Goal: Task Accomplishment & Management: Manage account settings

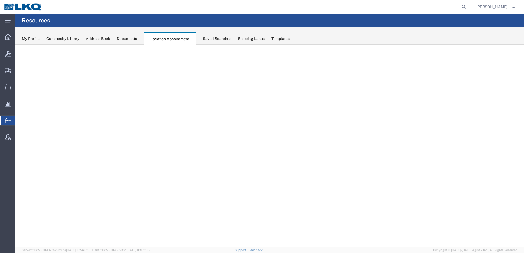
select select "30704"
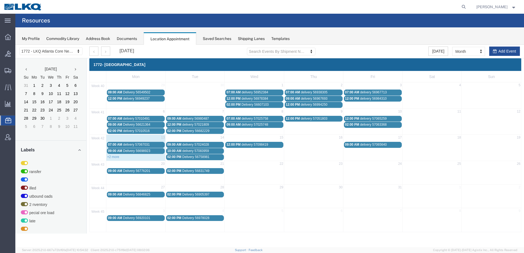
click at [205, 152] on span "delivery 57083959" at bounding box center [195, 151] width 27 height 4
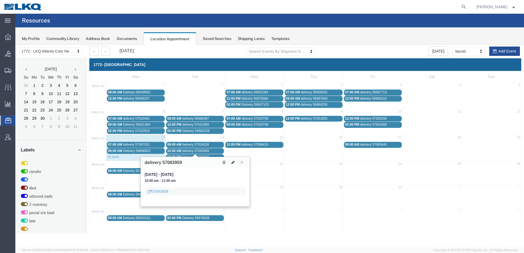
click at [232, 161] on icon at bounding box center [232, 162] width 3 height 4
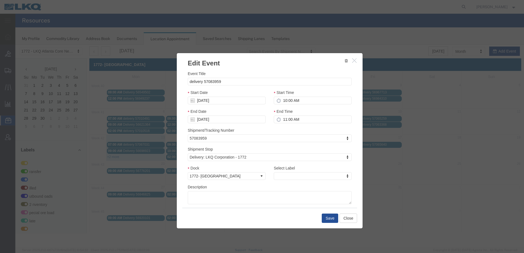
click at [194, 101] on icon at bounding box center [192, 100] width 4 height 4
click at [206, 101] on input "[DATE]" at bounding box center [227, 101] width 78 height 8
click at [220, 143] on td "15" at bounding box center [218, 143] width 8 height 8
type input "[DATE]"
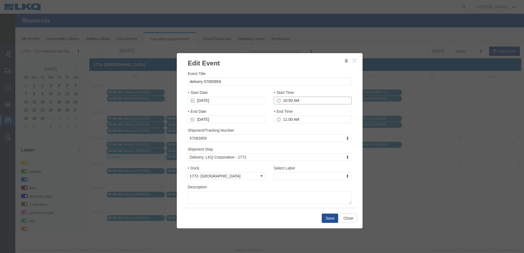
click at [284, 101] on input "10:00 AM" at bounding box center [313, 101] width 78 height 8
type input "9:00 AM"
type input "10:00 AM"
click at [280, 197] on textarea "Description" at bounding box center [270, 197] width 164 height 13
click at [329, 219] on button "Save" at bounding box center [330, 218] width 16 height 9
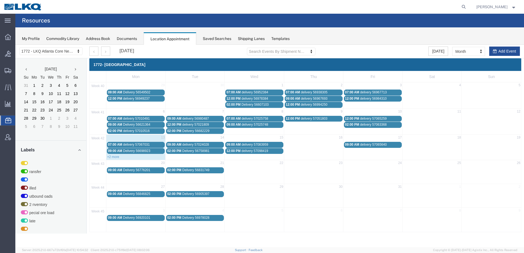
click at [242, 152] on span "delivery 57098419" at bounding box center [254, 151] width 27 height 4
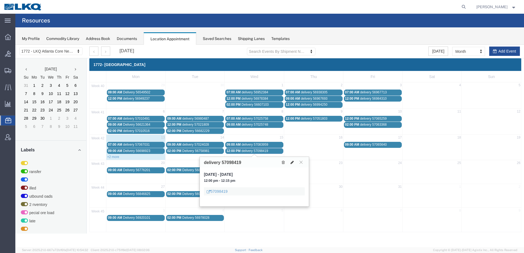
click at [292, 163] on icon at bounding box center [291, 162] width 3 height 4
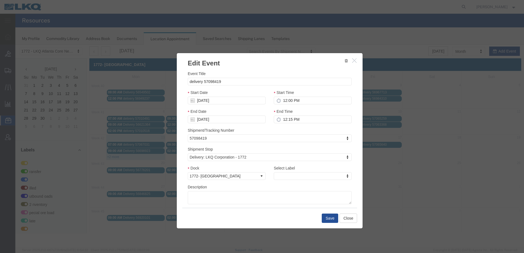
click at [194, 102] on icon at bounding box center [192, 100] width 4 height 4
click at [205, 102] on input "[DATE]" at bounding box center [227, 101] width 78 height 8
click at [212, 143] on td "14" at bounding box center [210, 143] width 8 height 8
type input "[DATE]"
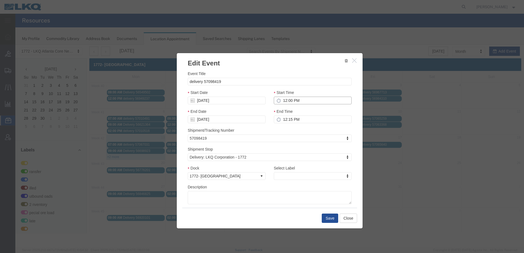
click at [285, 100] on input "12:00 PM" at bounding box center [313, 101] width 78 height 8
type input "10:00 PM"
type input "11:00 PM"
type input "10:00 AM"
type input "11:00 AM"
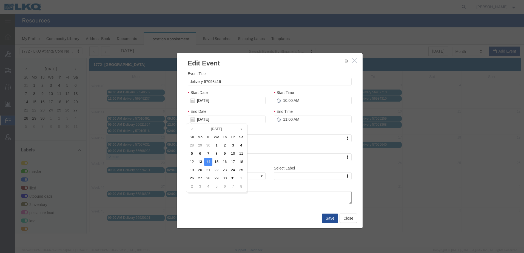
click at [284, 198] on textarea "Description" at bounding box center [270, 197] width 164 height 13
click at [324, 216] on button "Save" at bounding box center [330, 218] width 16 height 9
